Goal: Task Accomplishment & Management: Use online tool/utility

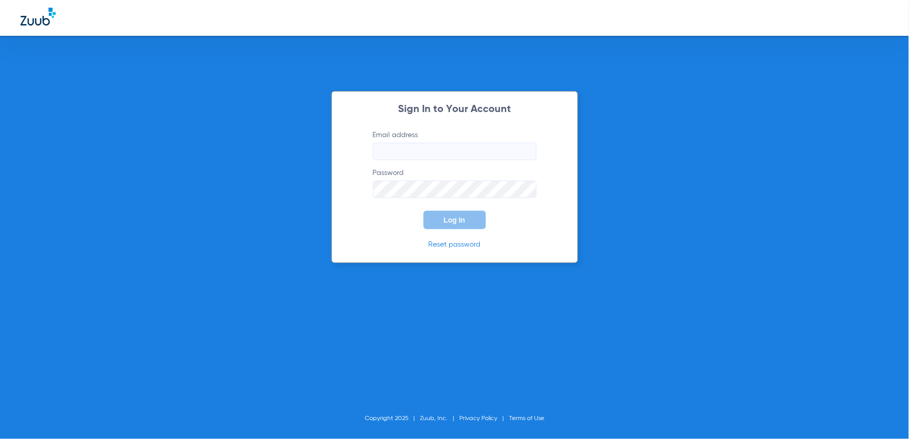
type input "[EMAIL_ADDRESS][DOMAIN_NAME]"
click at [448, 215] on button "Log In" at bounding box center [455, 220] width 62 height 18
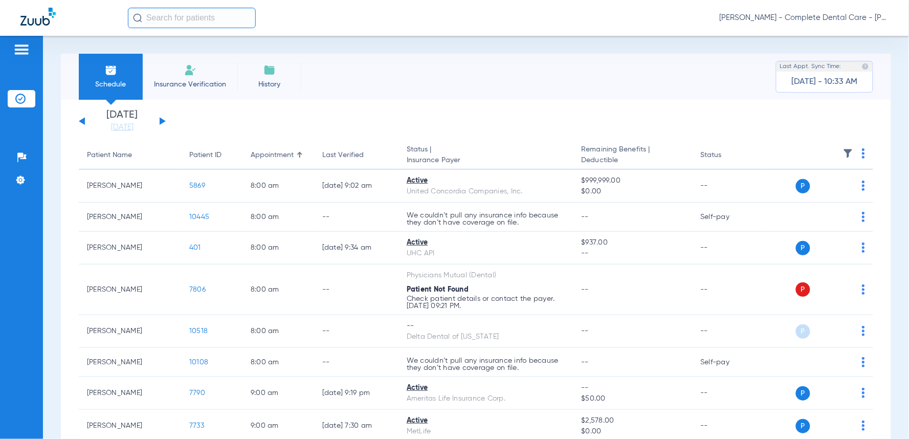
click at [219, 13] on input "text" at bounding box center [192, 18] width 128 height 20
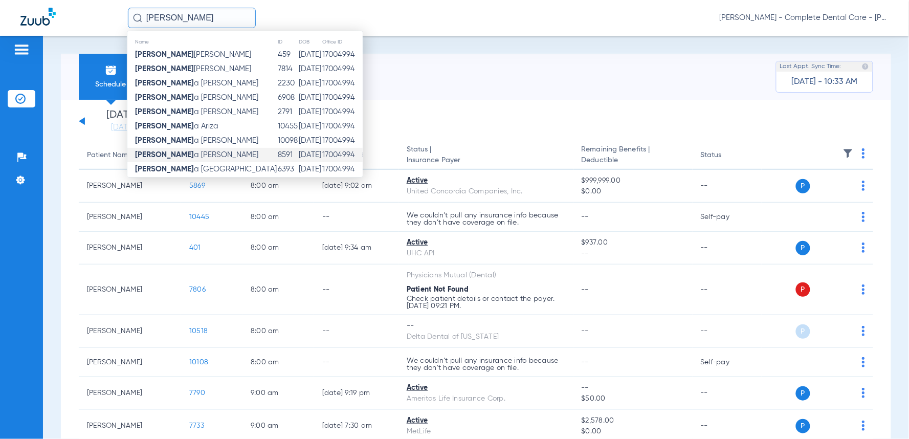
type input "[PERSON_NAME]"
click at [175, 154] on span "[PERSON_NAME]" at bounding box center [196, 155] width 123 height 8
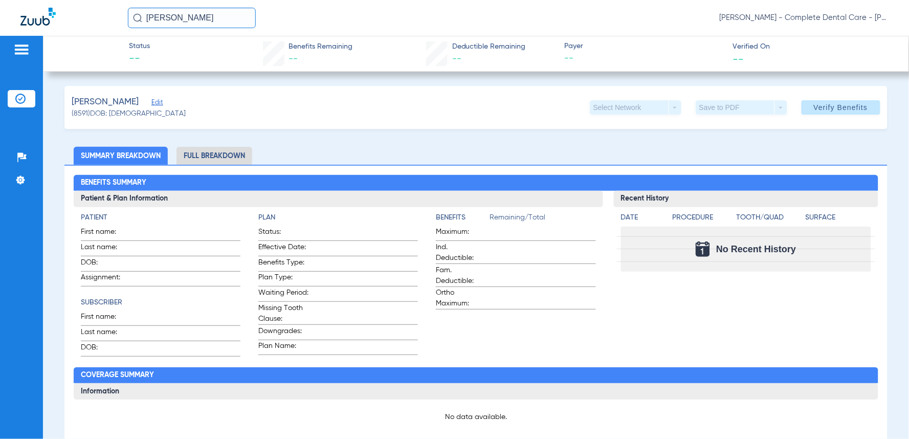
click at [186, 11] on input "[PERSON_NAME]" at bounding box center [192, 18] width 128 height 20
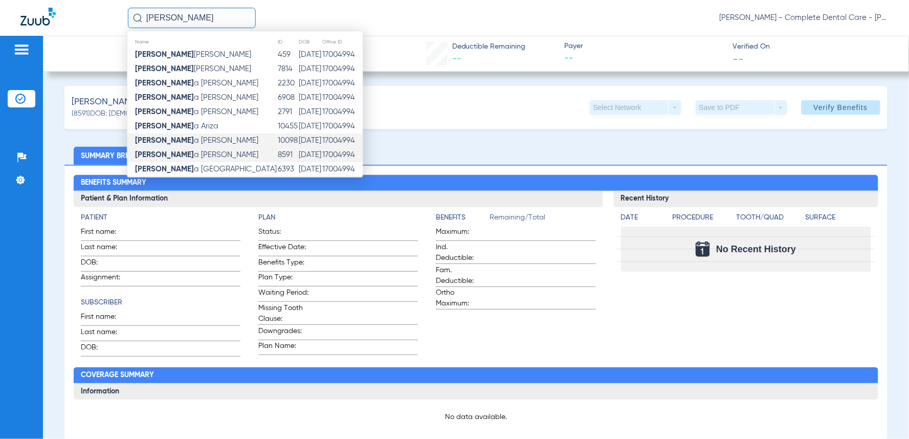
click at [173, 140] on span "[PERSON_NAME]" at bounding box center [196, 141] width 123 height 8
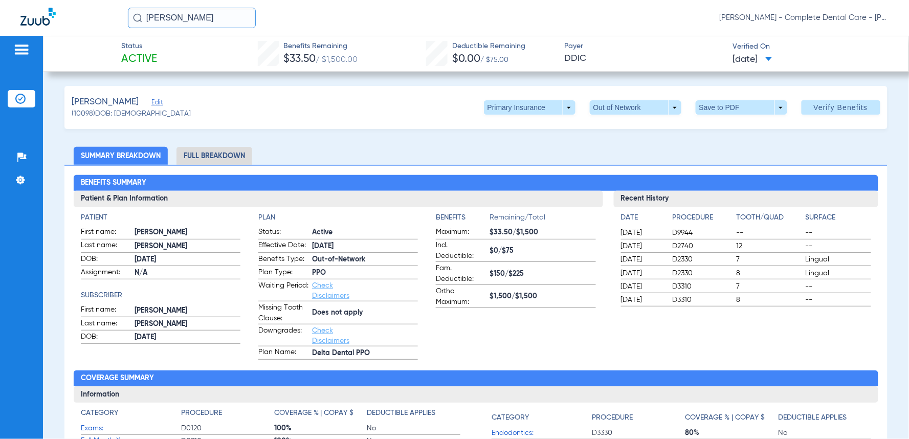
click at [771, 57] on span "[DATE]" at bounding box center [752, 59] width 39 height 13
click at [771, 137] on label "[DATE] 9:48AM" at bounding box center [767, 142] width 80 height 20
